Goal: Task Accomplishment & Management: Manage account settings

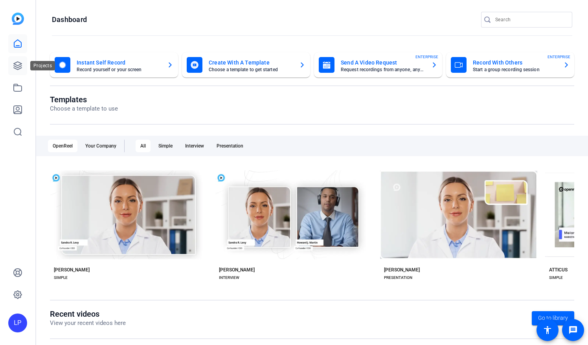
click at [18, 67] on icon at bounding box center [18, 66] width 8 height 8
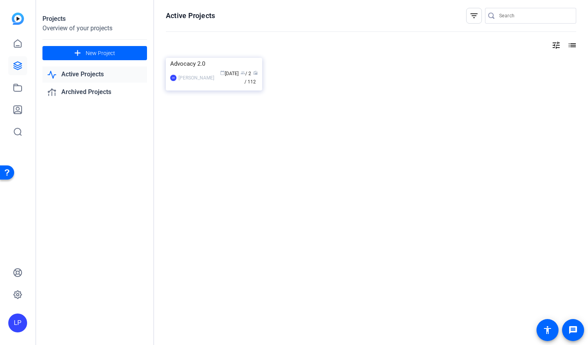
click at [83, 74] on link "Active Projects" at bounding box center [94, 74] width 105 height 16
click at [67, 74] on link "Active Projects" at bounding box center [94, 74] width 105 height 16
click at [190, 70] on div "Advocacy 2.0" at bounding box center [214, 64] width 88 height 12
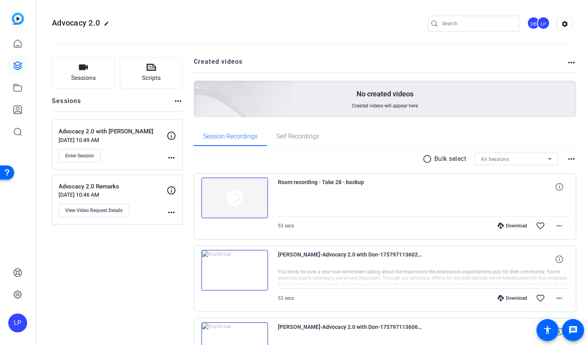
click at [135, 190] on div "Advocacy 2.0 Remarks [DATE] 10:46 AM View Video Request Details" at bounding box center [113, 199] width 108 height 35
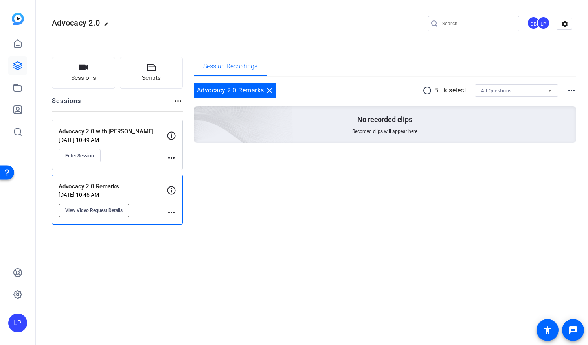
click at [98, 208] on span "View Video Request Details" at bounding box center [93, 210] width 57 height 6
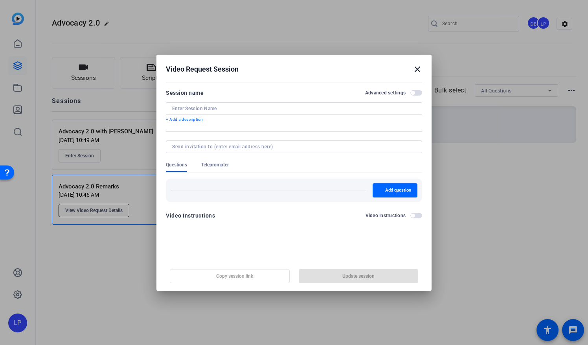
type input "Advocacy 2.0 Remarks"
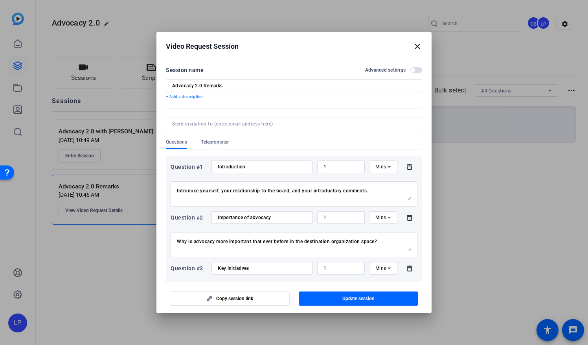
click at [418, 49] on mat-icon "close" at bounding box center [417, 46] width 9 height 9
